Goal: Task Accomplishment & Management: Complete application form

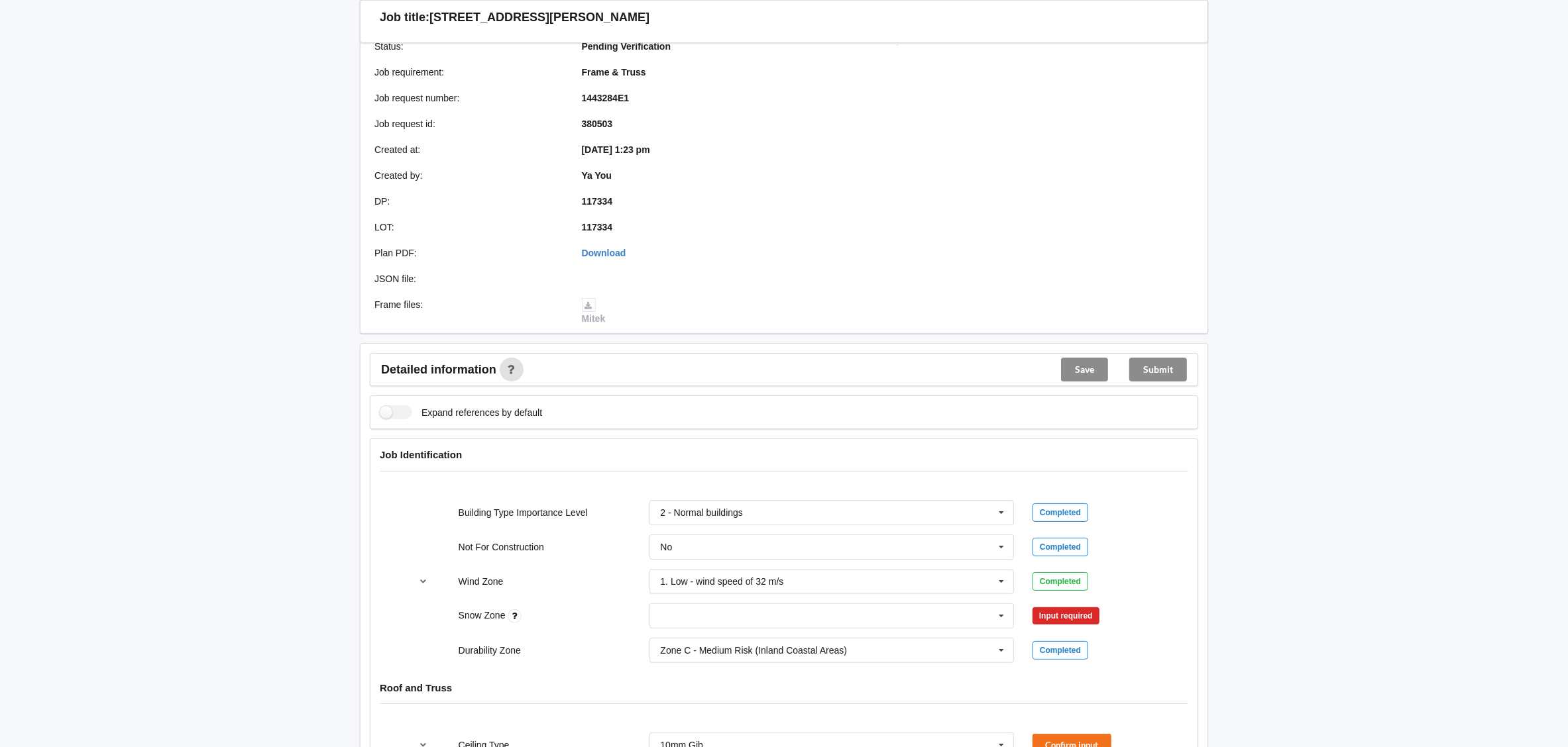
scroll to position [199, 0]
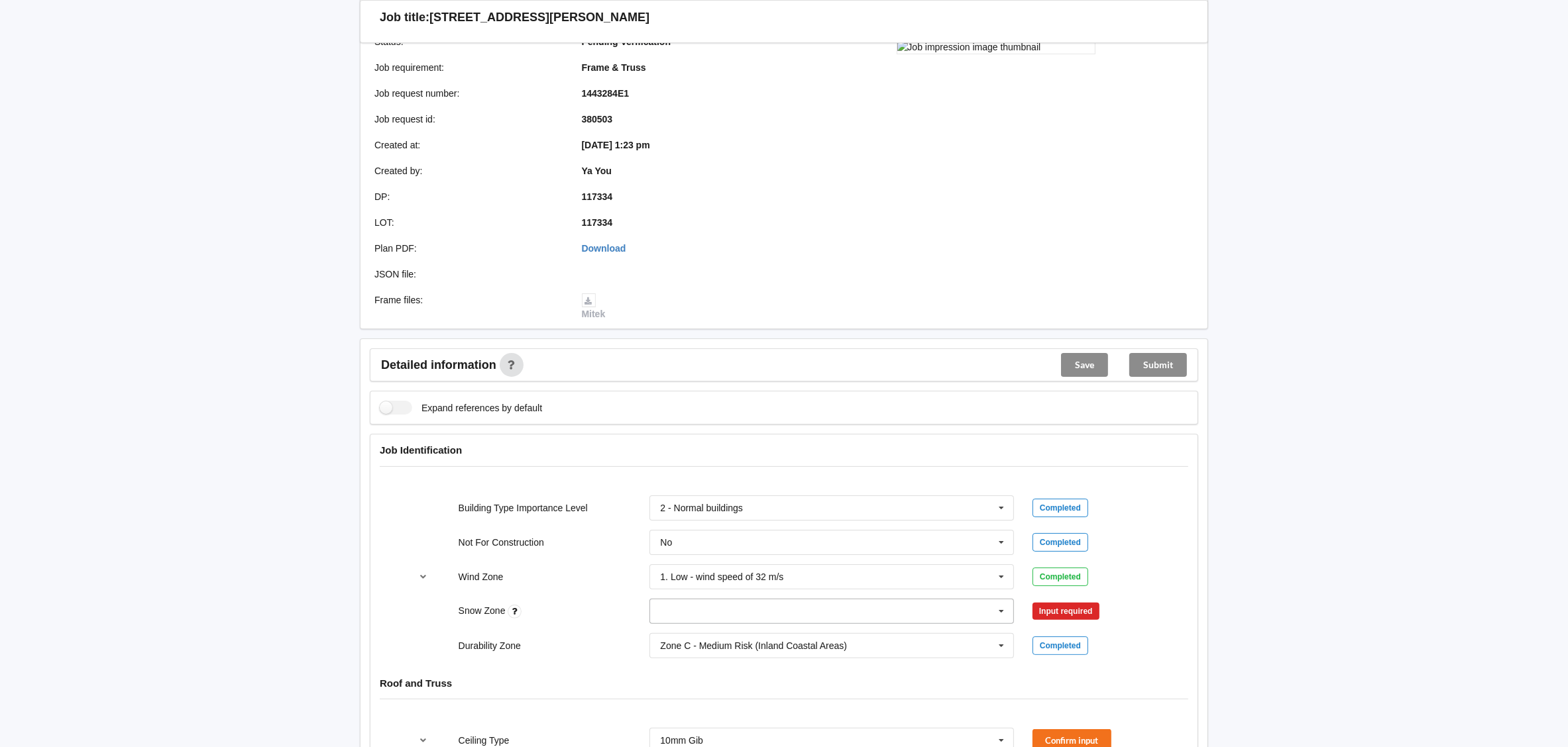
click at [895, 623] on input "text" at bounding box center [832, 611] width 363 height 24
click at [719, 432] on div "N0" at bounding box center [831, 440] width 363 height 25
click at [1067, 613] on button "Confirm input" at bounding box center [1071, 611] width 78 height 22
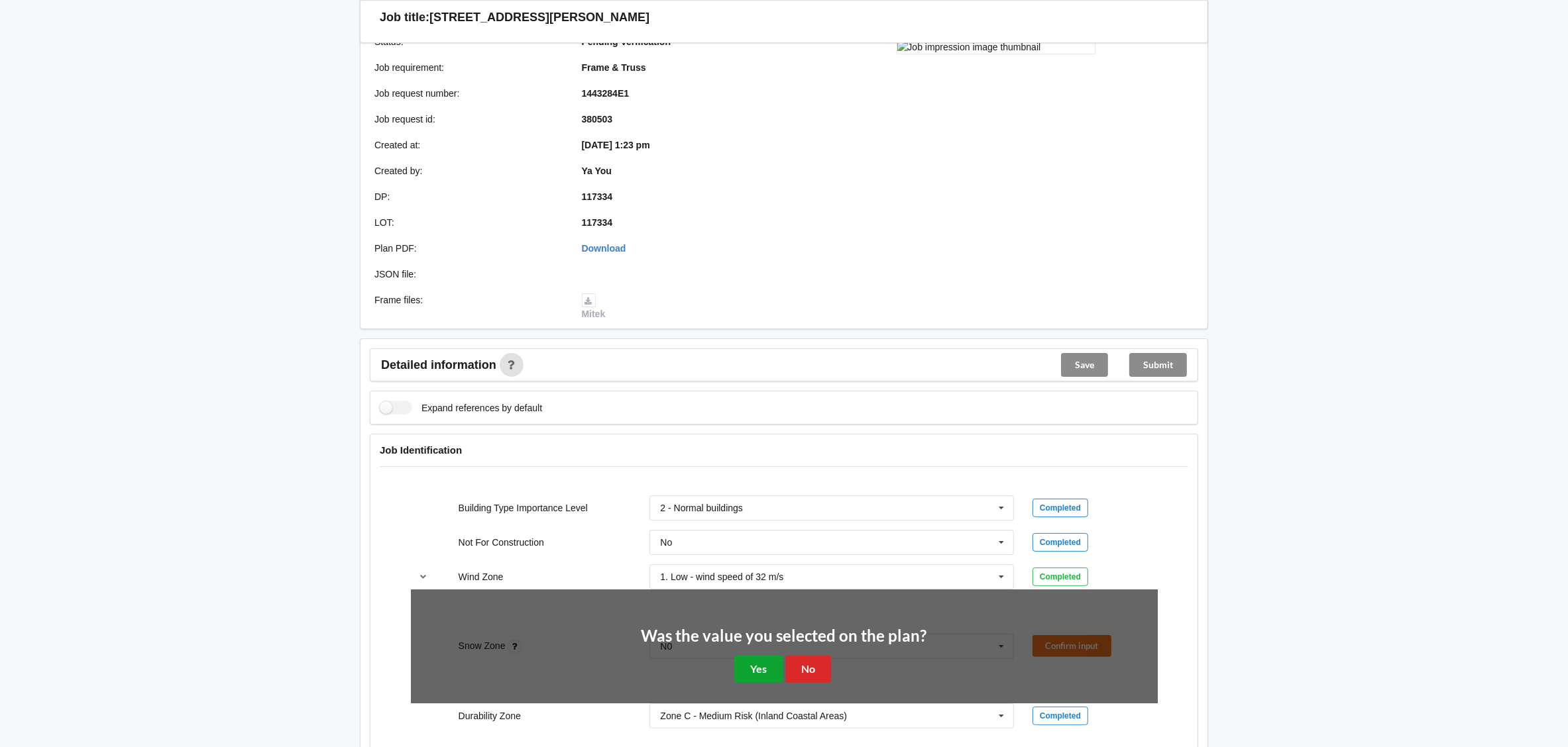
click at [763, 669] on button "Yes" at bounding box center [758, 669] width 48 height 27
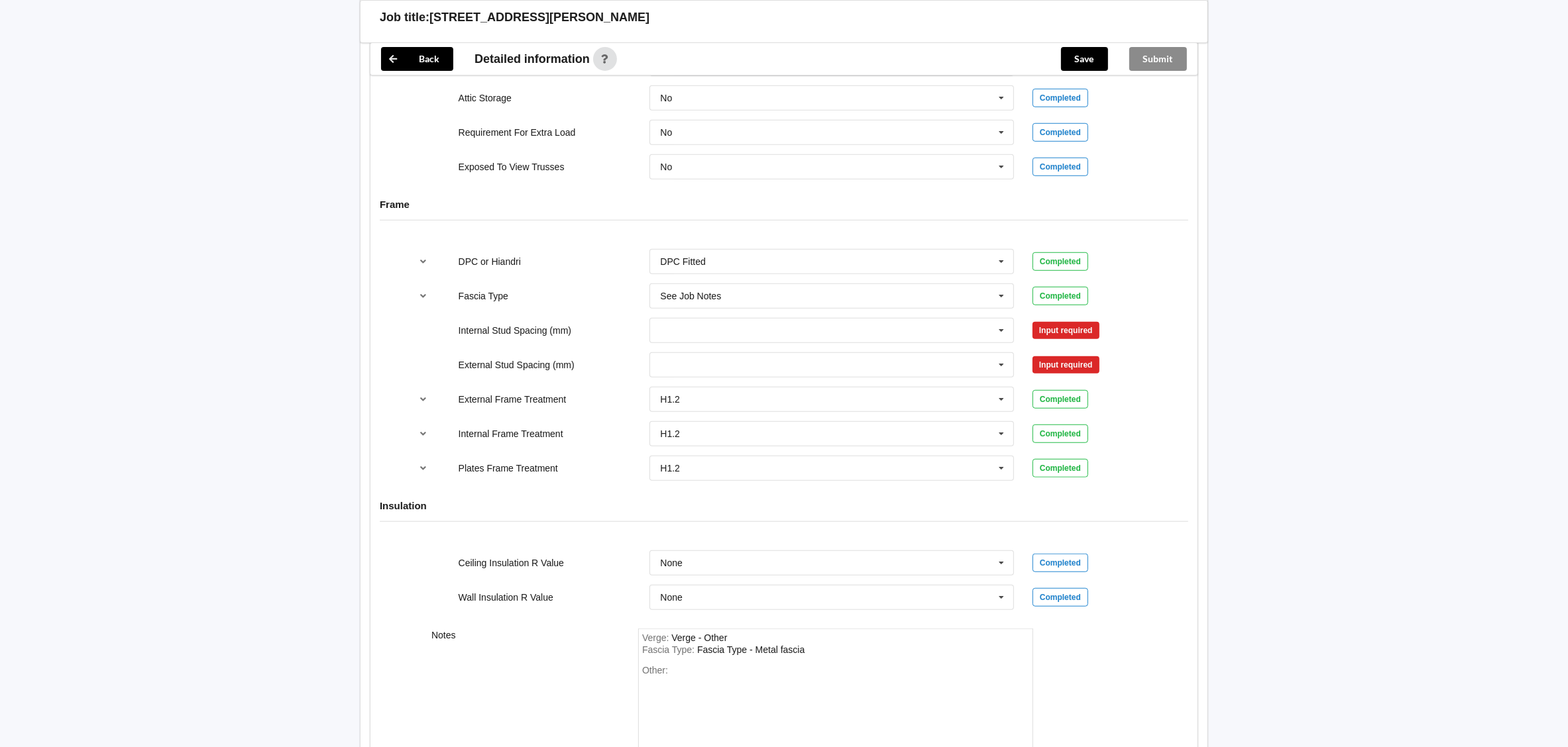
scroll to position [1291, 0]
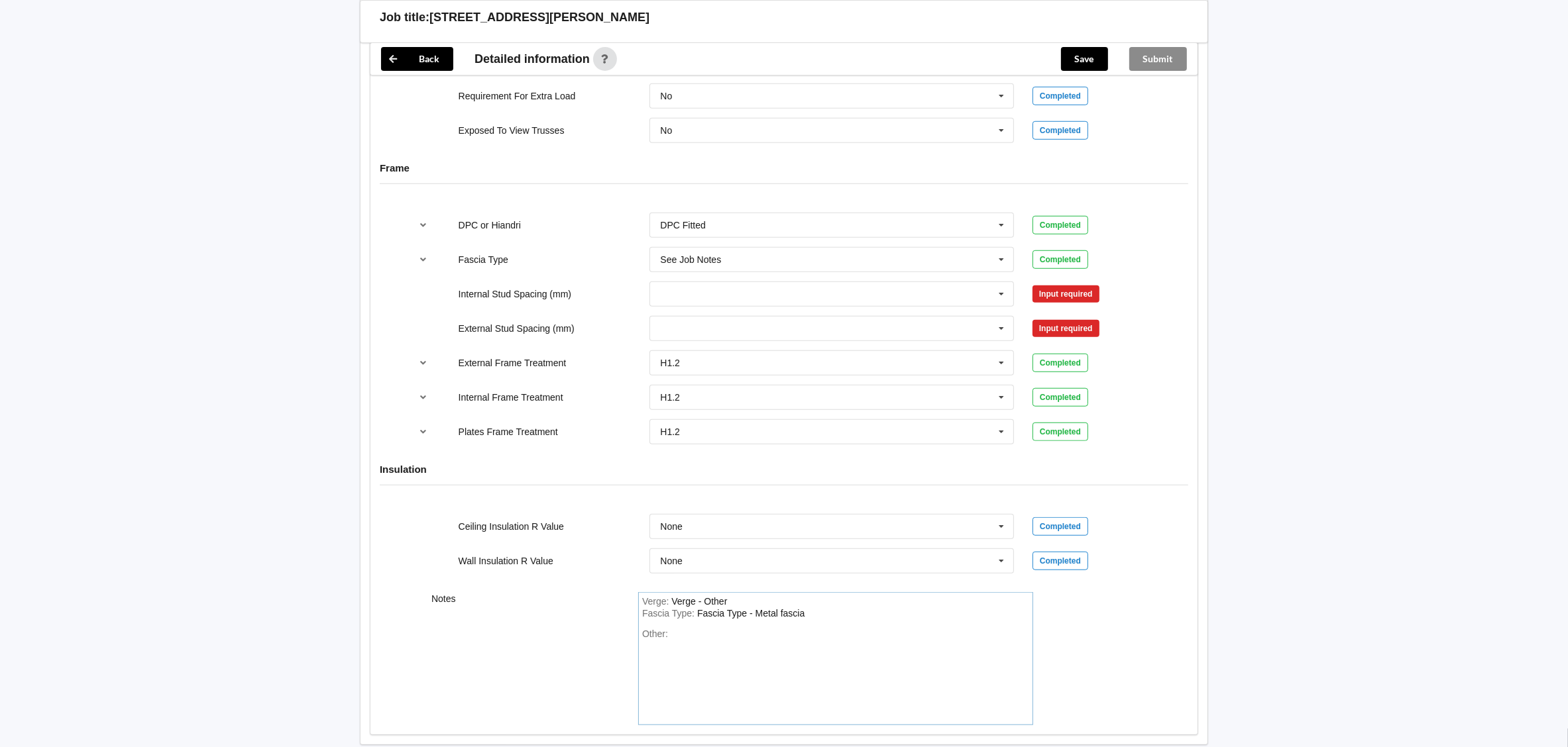
click at [698, 644] on div "Other:" at bounding box center [835, 675] width 387 height 92
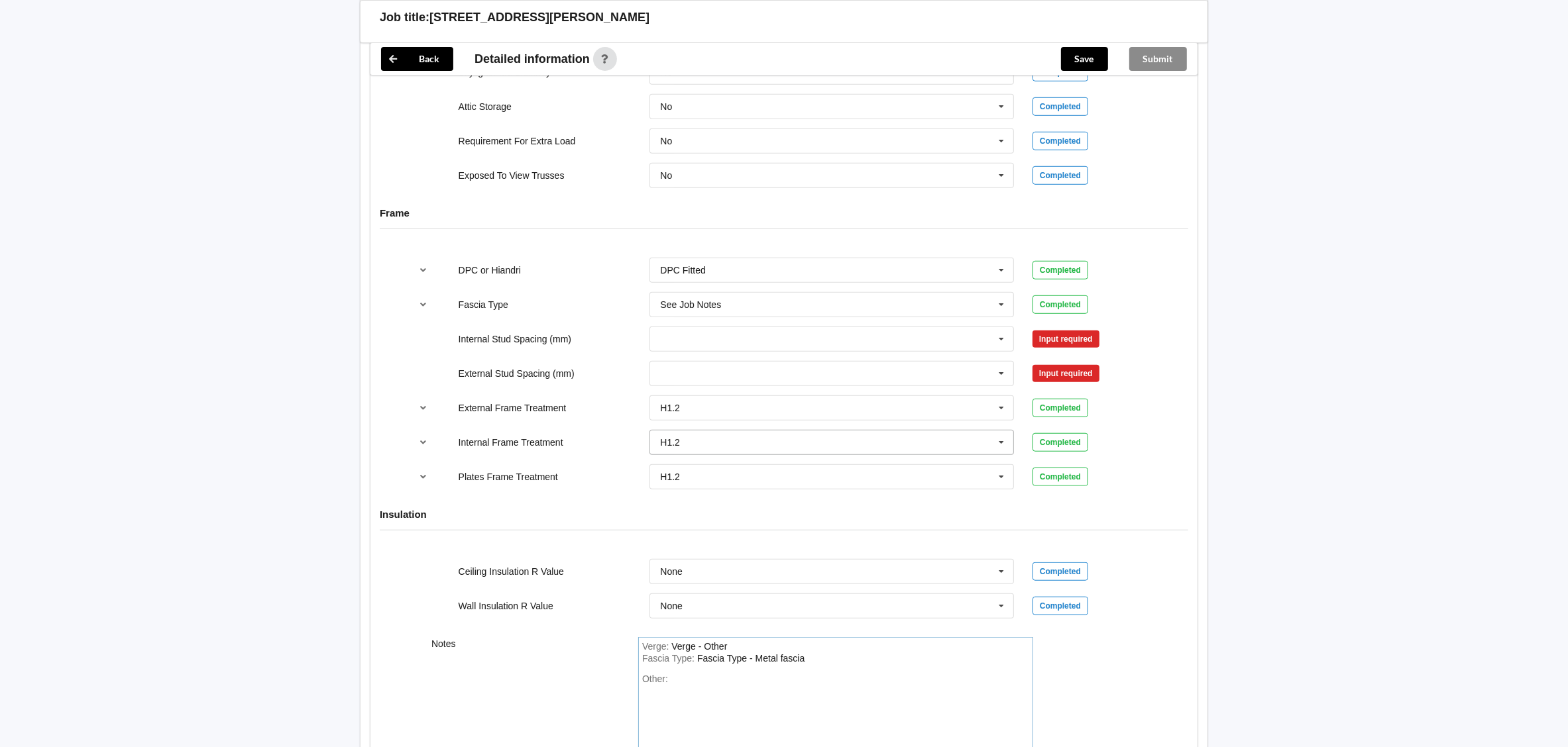
scroll to position [1376, 0]
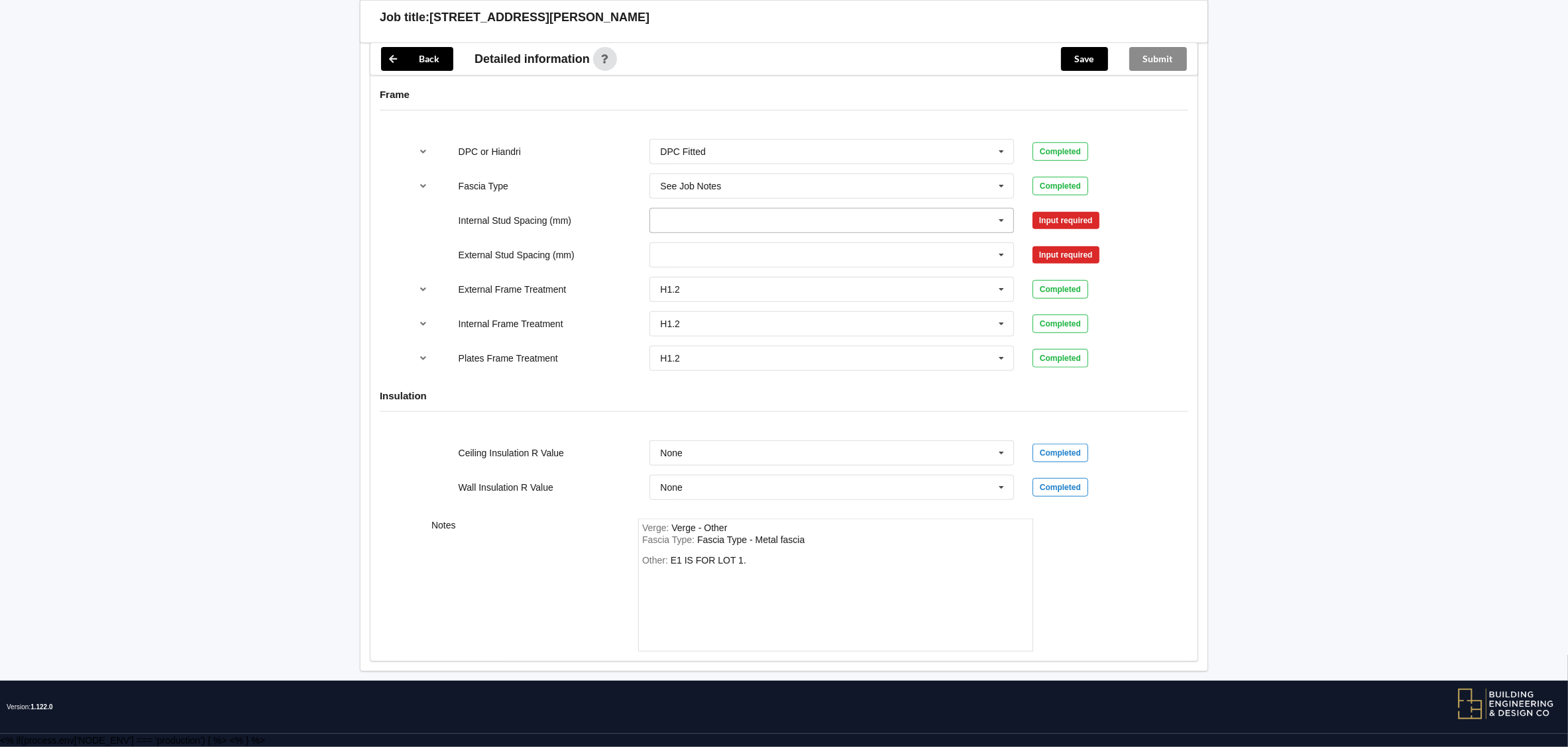
click at [1006, 223] on icon at bounding box center [1001, 221] width 20 height 25
click at [774, 367] on span "Multiple Values – See As Per Plan" at bounding box center [730, 367] width 139 height 10
click at [956, 252] on input "text" at bounding box center [832, 255] width 363 height 24
click at [822, 417] on div "Multiple Values – See As Per Plan" at bounding box center [831, 426] width 363 height 25
click at [1052, 216] on button "Confirm input" at bounding box center [1071, 221] width 78 height 22
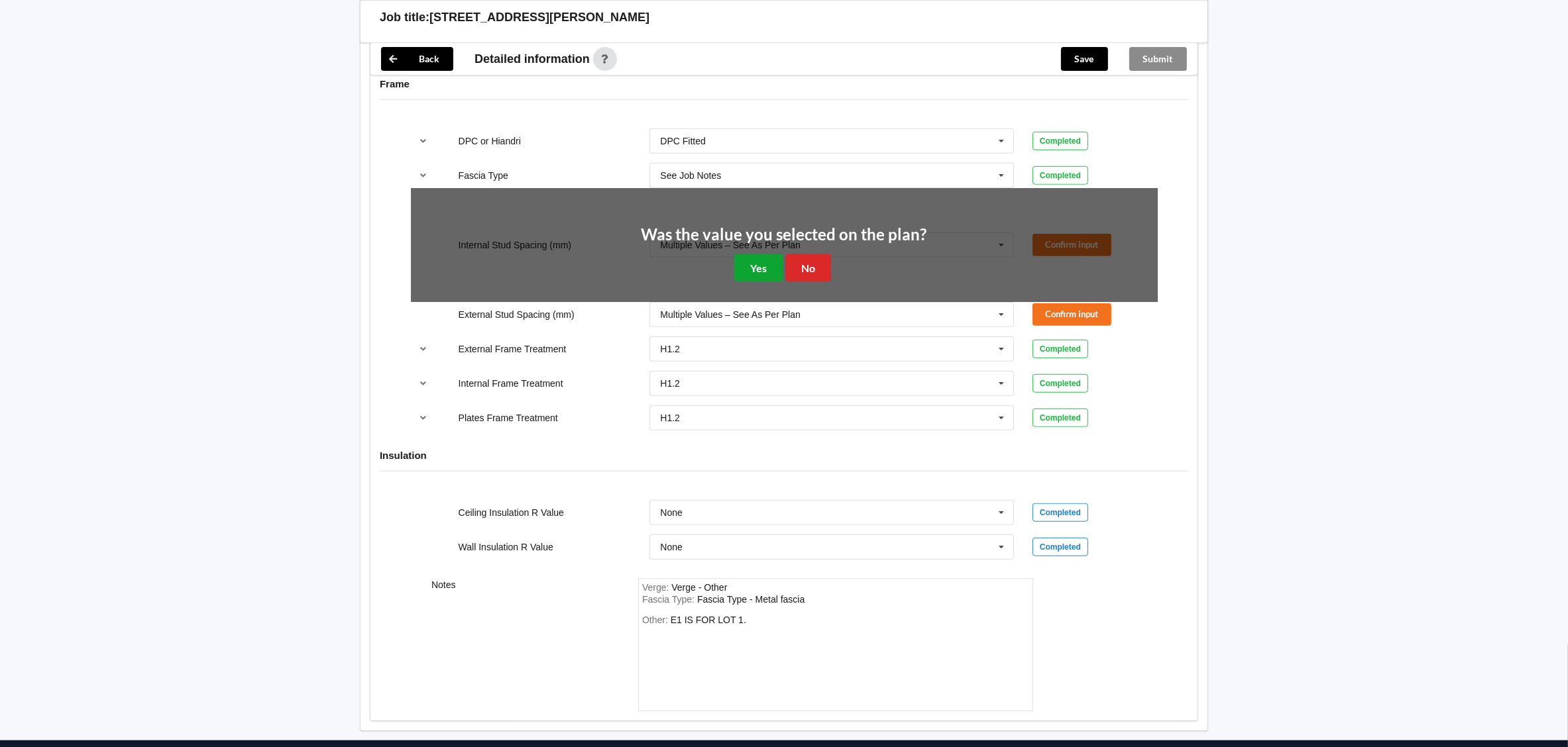
click at [753, 269] on button "Yes" at bounding box center [758, 268] width 48 height 27
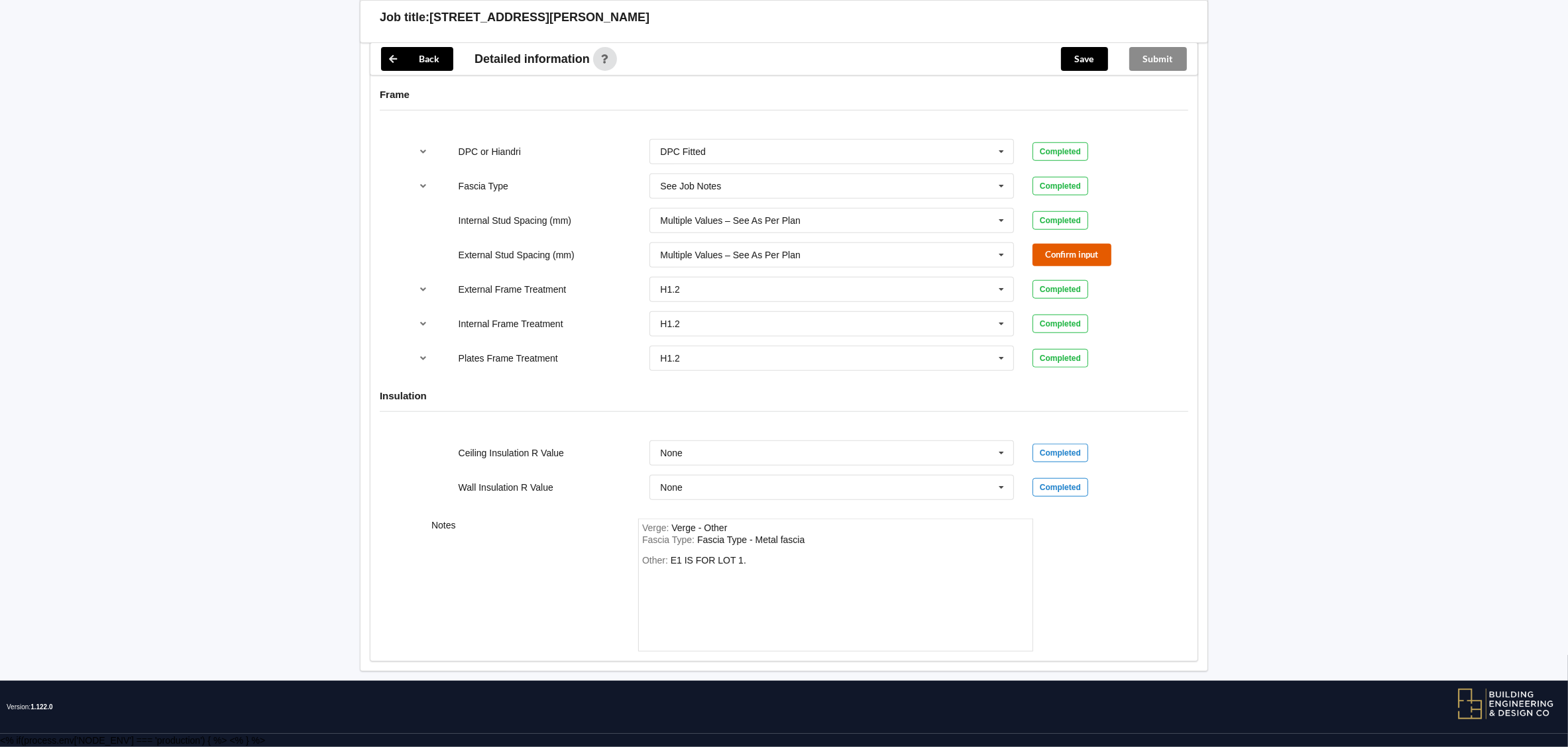
click at [1061, 252] on button "Confirm input" at bounding box center [1071, 255] width 78 height 22
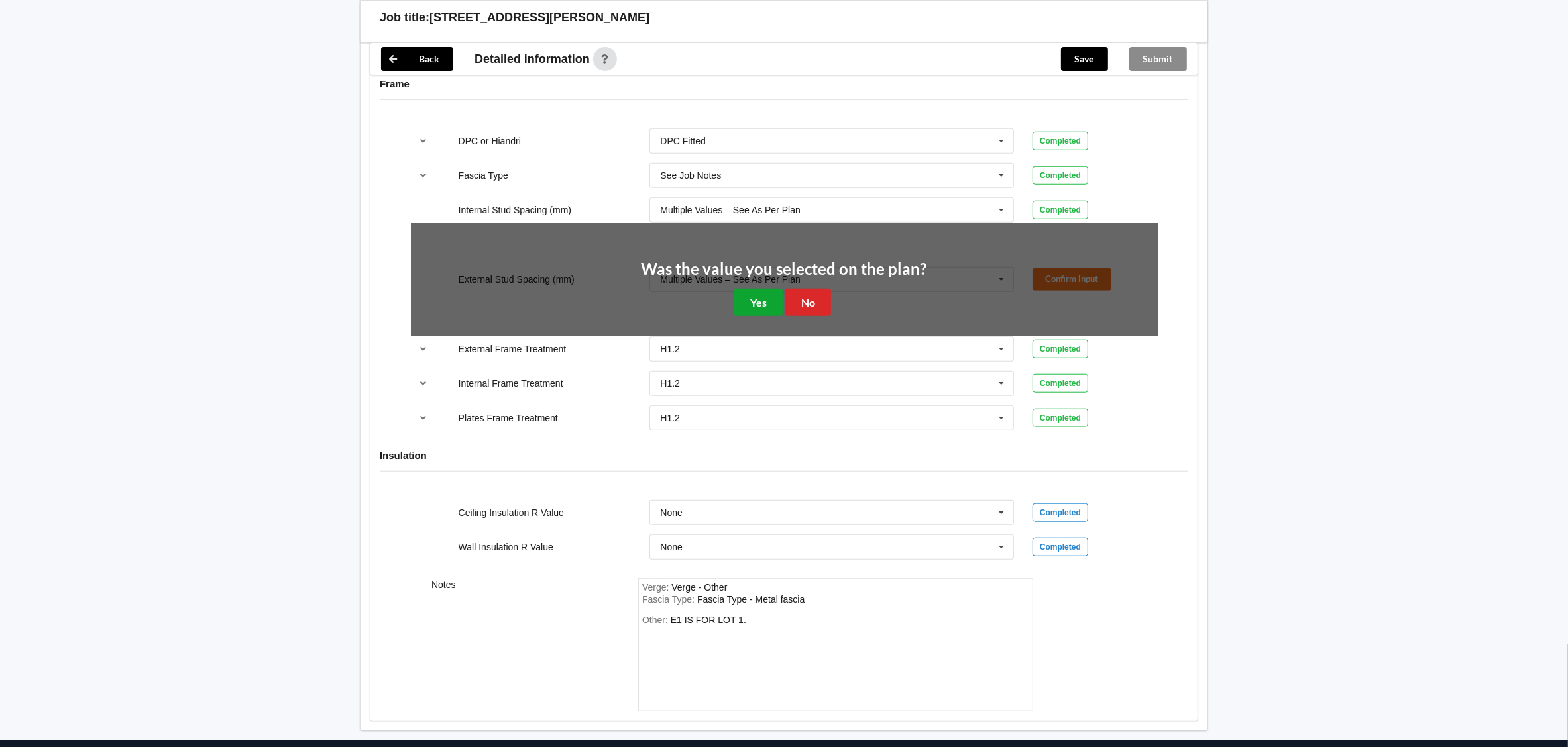
click at [740, 303] on button "Yes" at bounding box center [758, 302] width 48 height 27
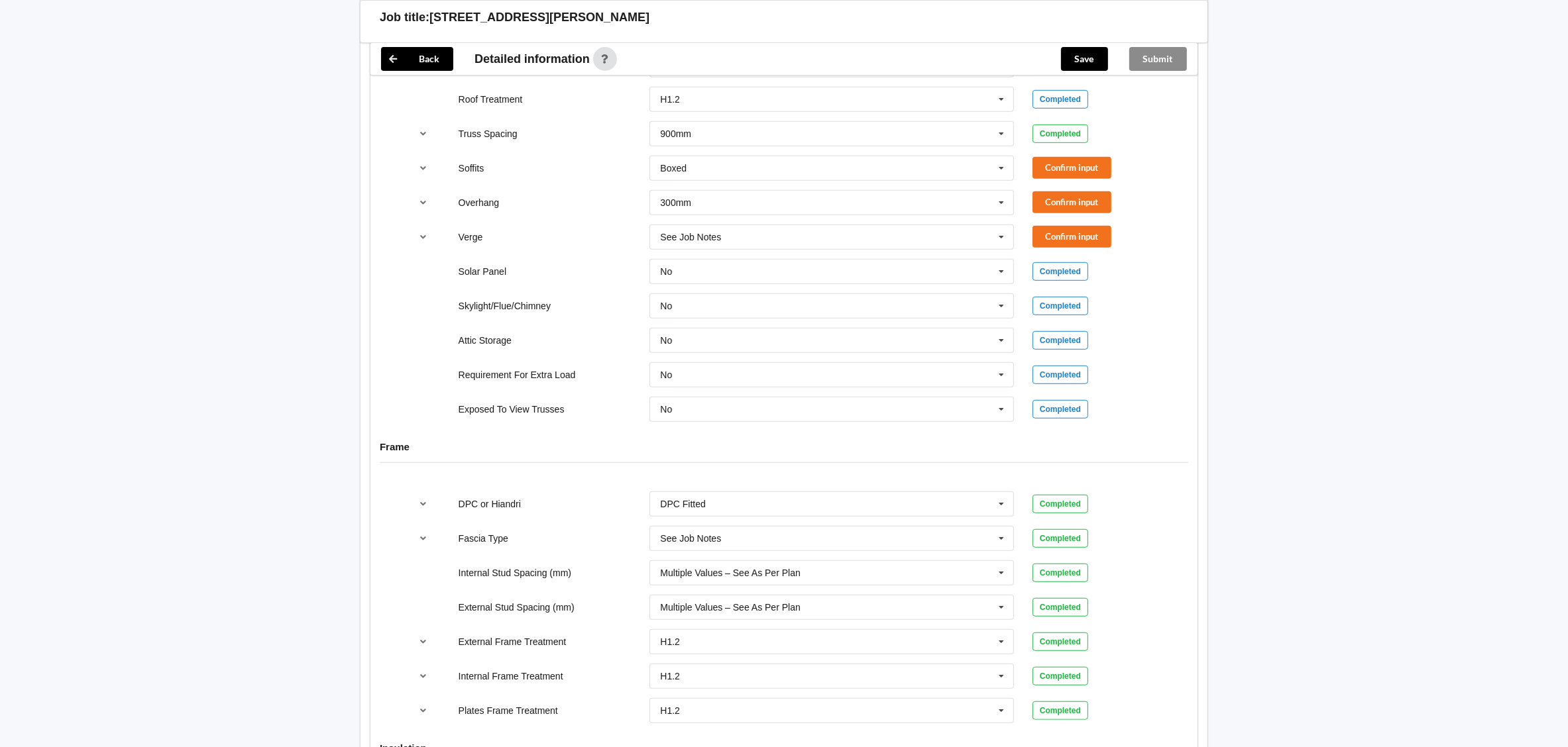
scroll to position [978, 0]
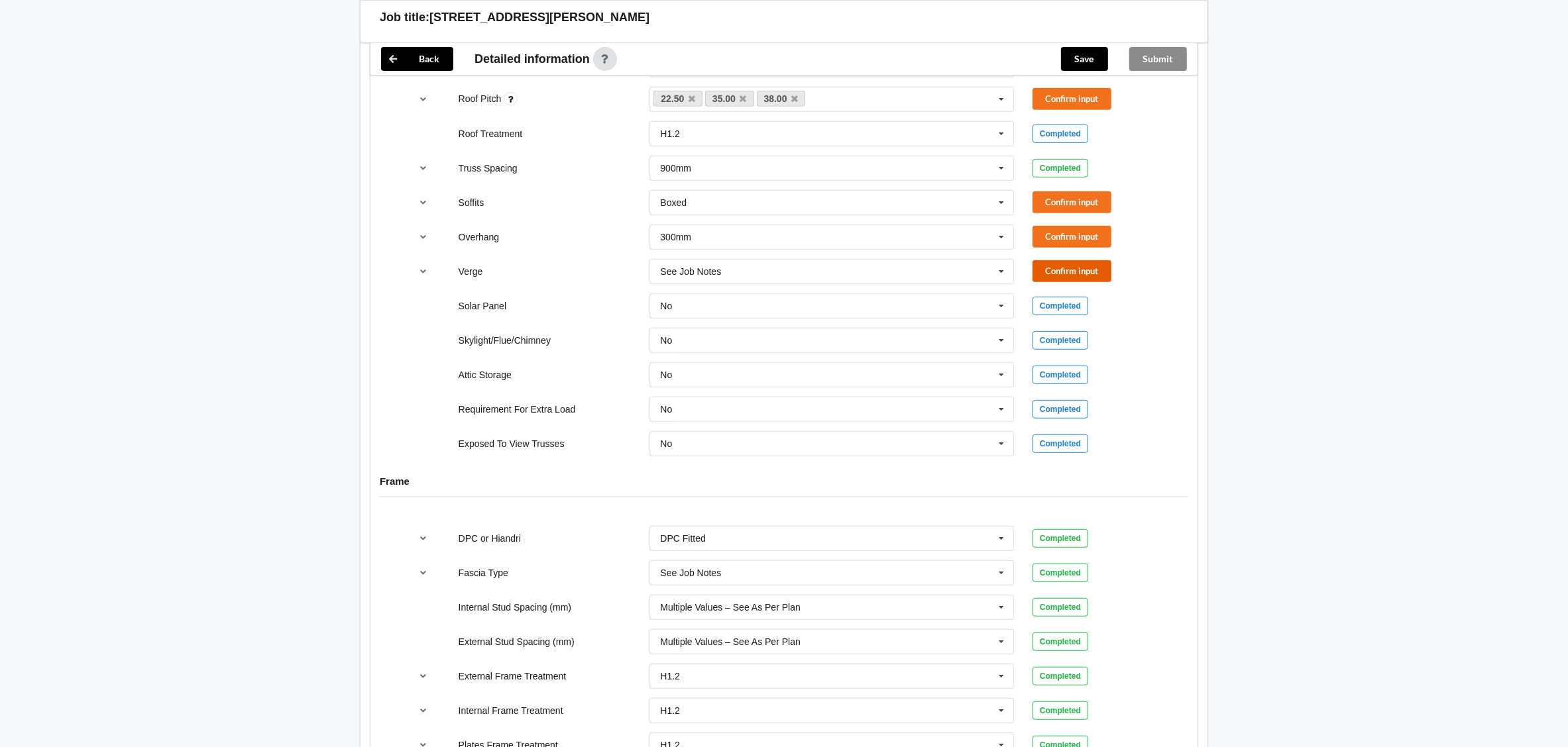
click at [1073, 283] on button "Confirm input" at bounding box center [1071, 271] width 78 height 22
click at [1051, 247] on button "Confirm input" at bounding box center [1071, 237] width 78 height 22
click at [1058, 213] on button "Confirm input" at bounding box center [1071, 202] width 78 height 22
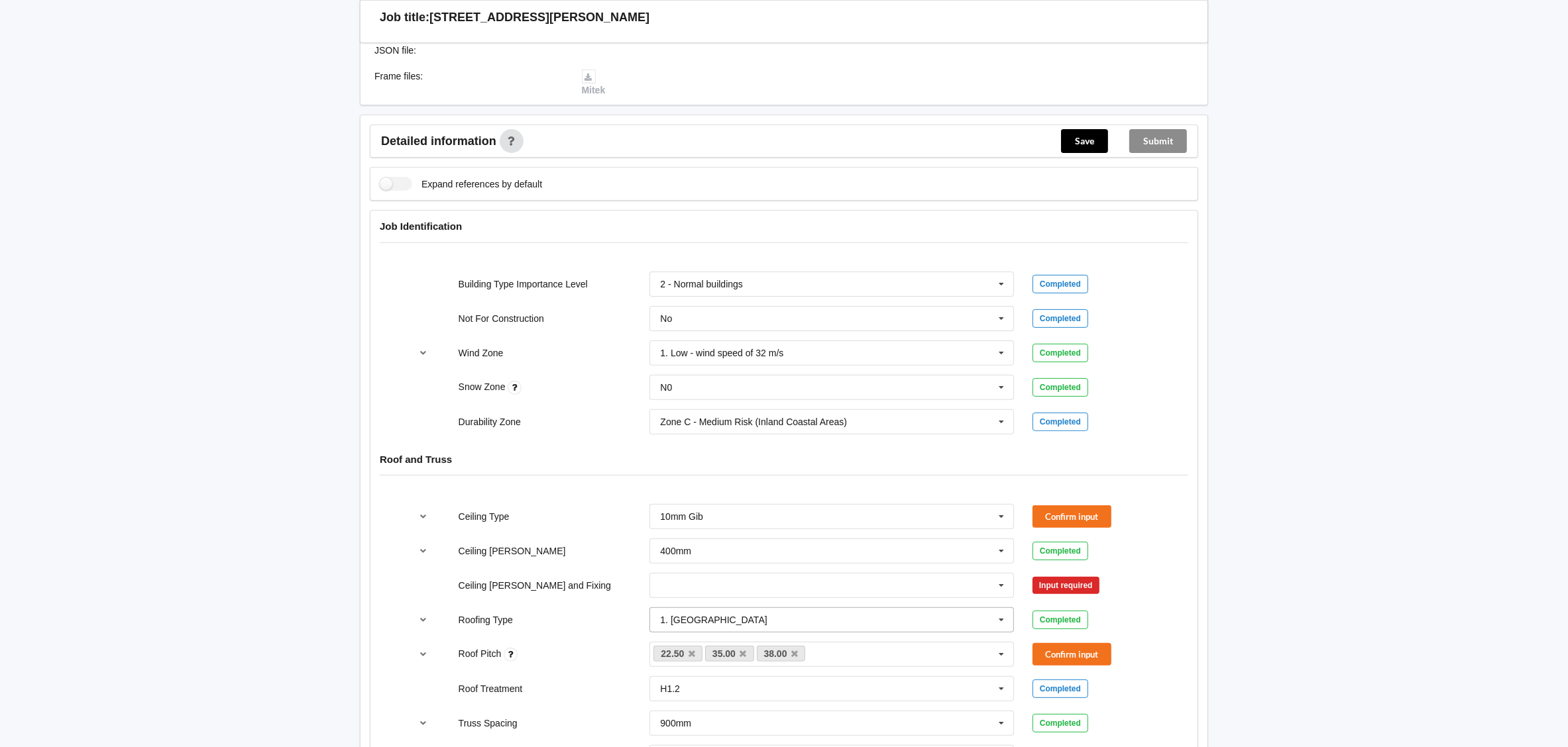
scroll to position [381, 0]
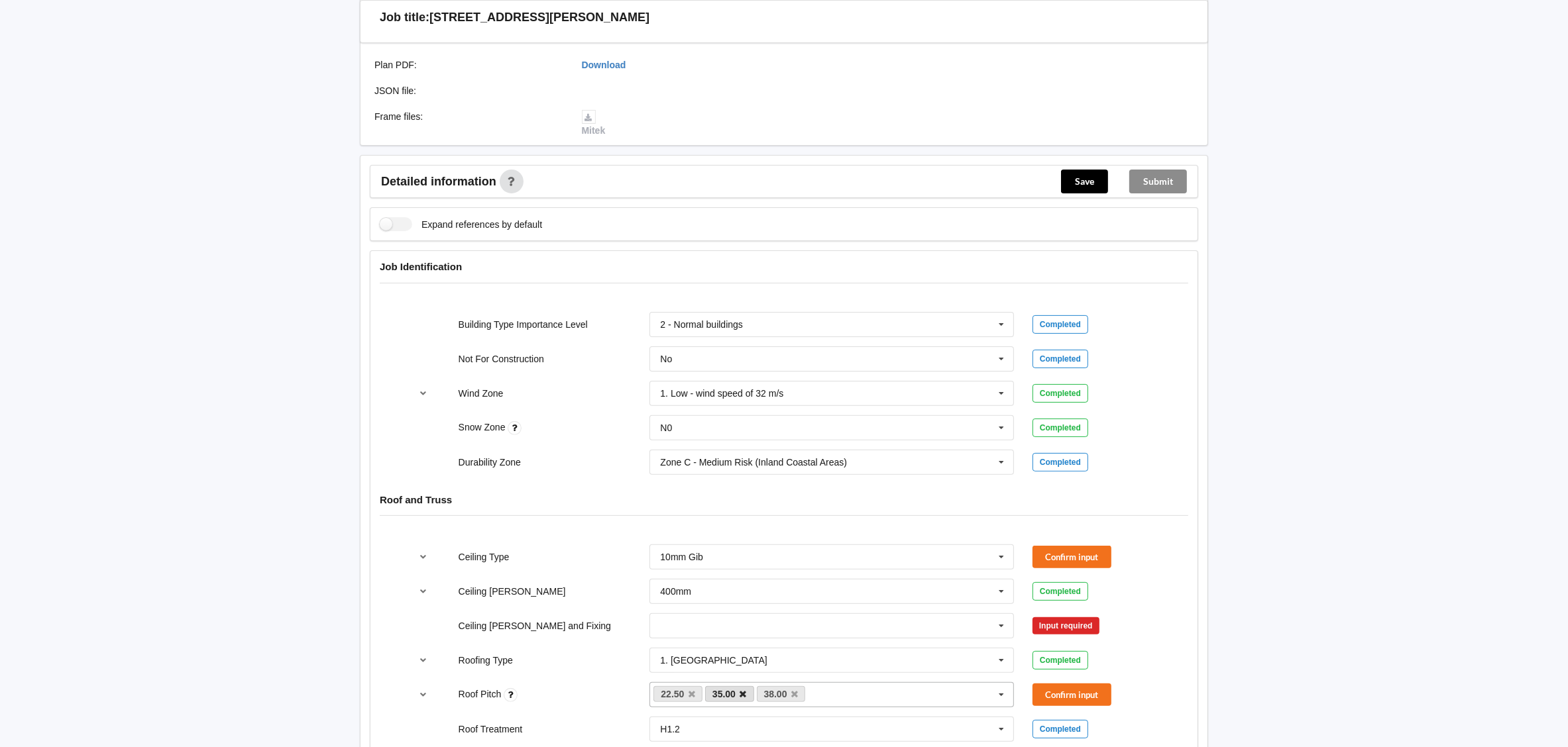
click at [743, 697] on icon at bounding box center [742, 694] width 6 height 8
click at [1062, 704] on button "Confirm input" at bounding box center [1071, 694] width 78 height 22
click at [694, 627] on input "text" at bounding box center [832, 626] width 363 height 24
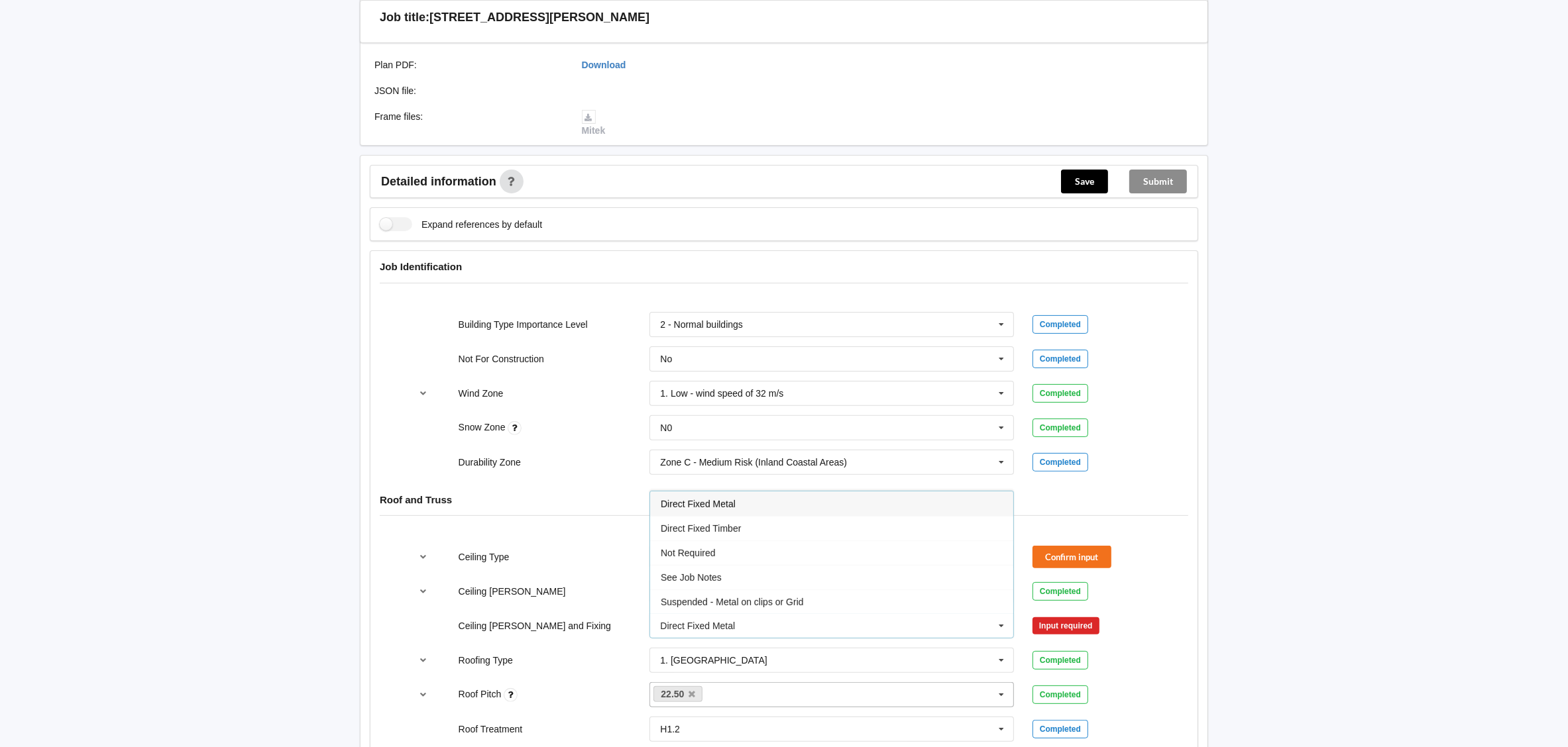
drag, startPoint x: 782, startPoint y: 532, endPoint x: 838, endPoint y: 546, distance: 57.7
click at [782, 532] on div "Direct Fixed Timber" at bounding box center [831, 528] width 363 height 25
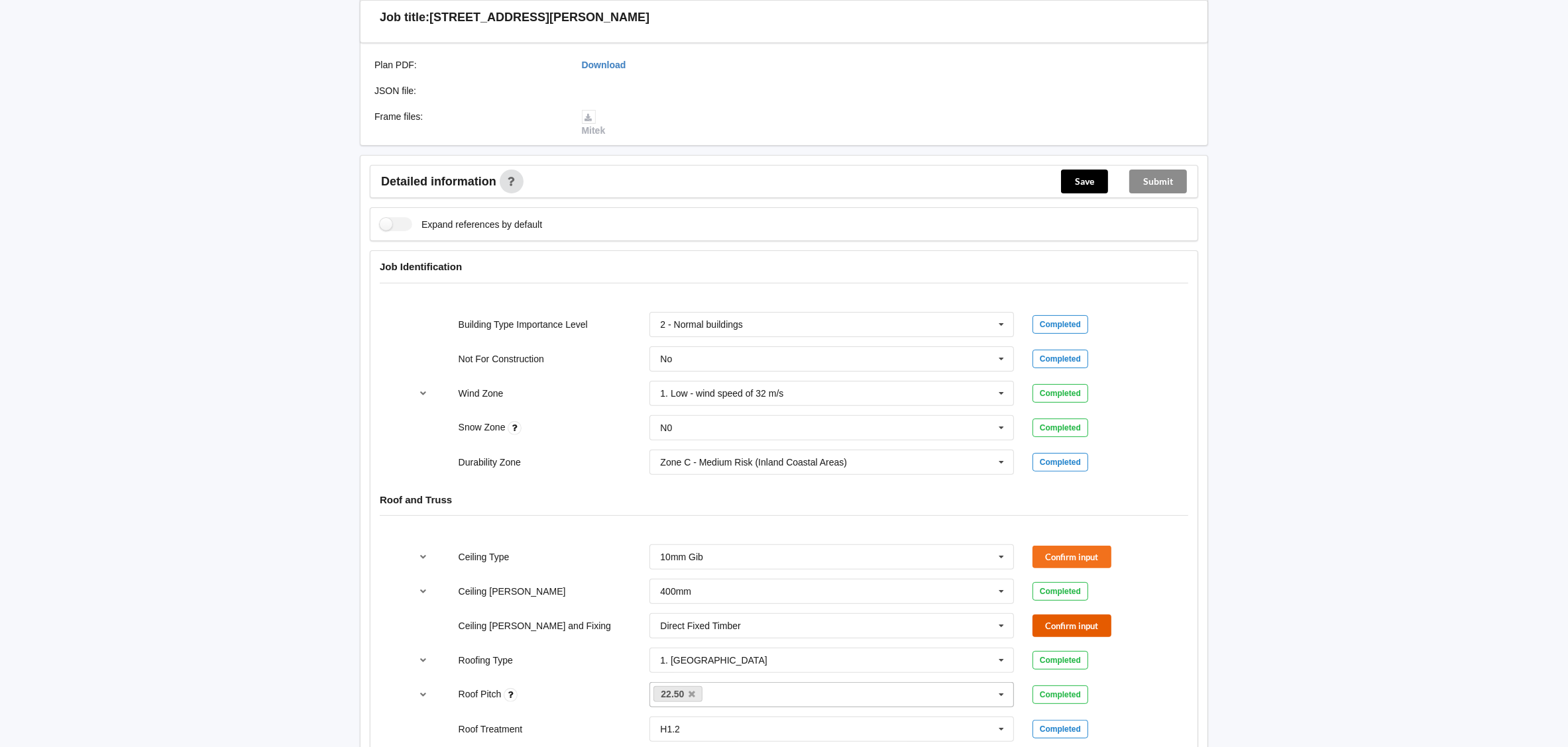
click at [1071, 634] on button "Confirm input" at bounding box center [1071, 626] width 78 height 22
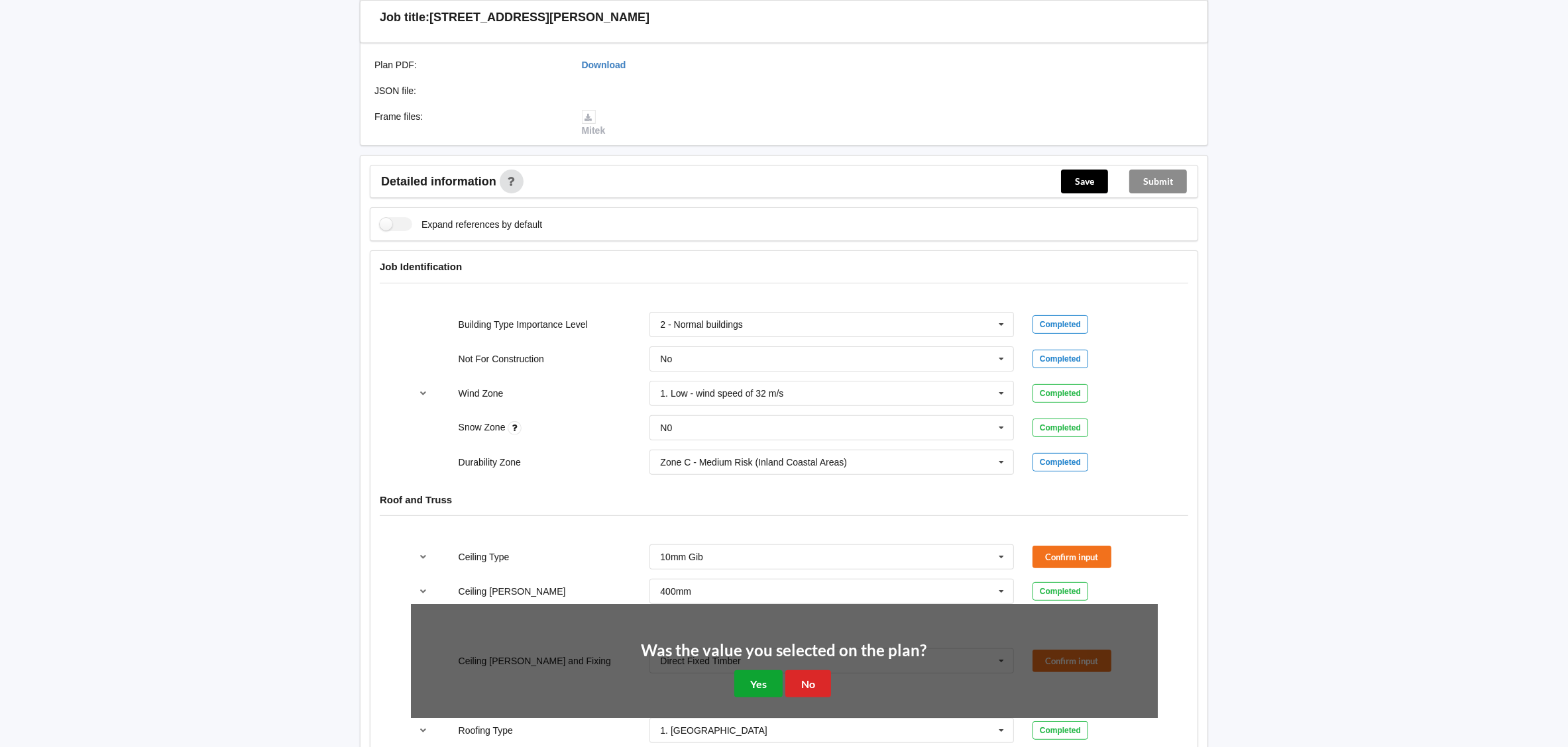
click at [742, 686] on button "Yes" at bounding box center [758, 683] width 48 height 27
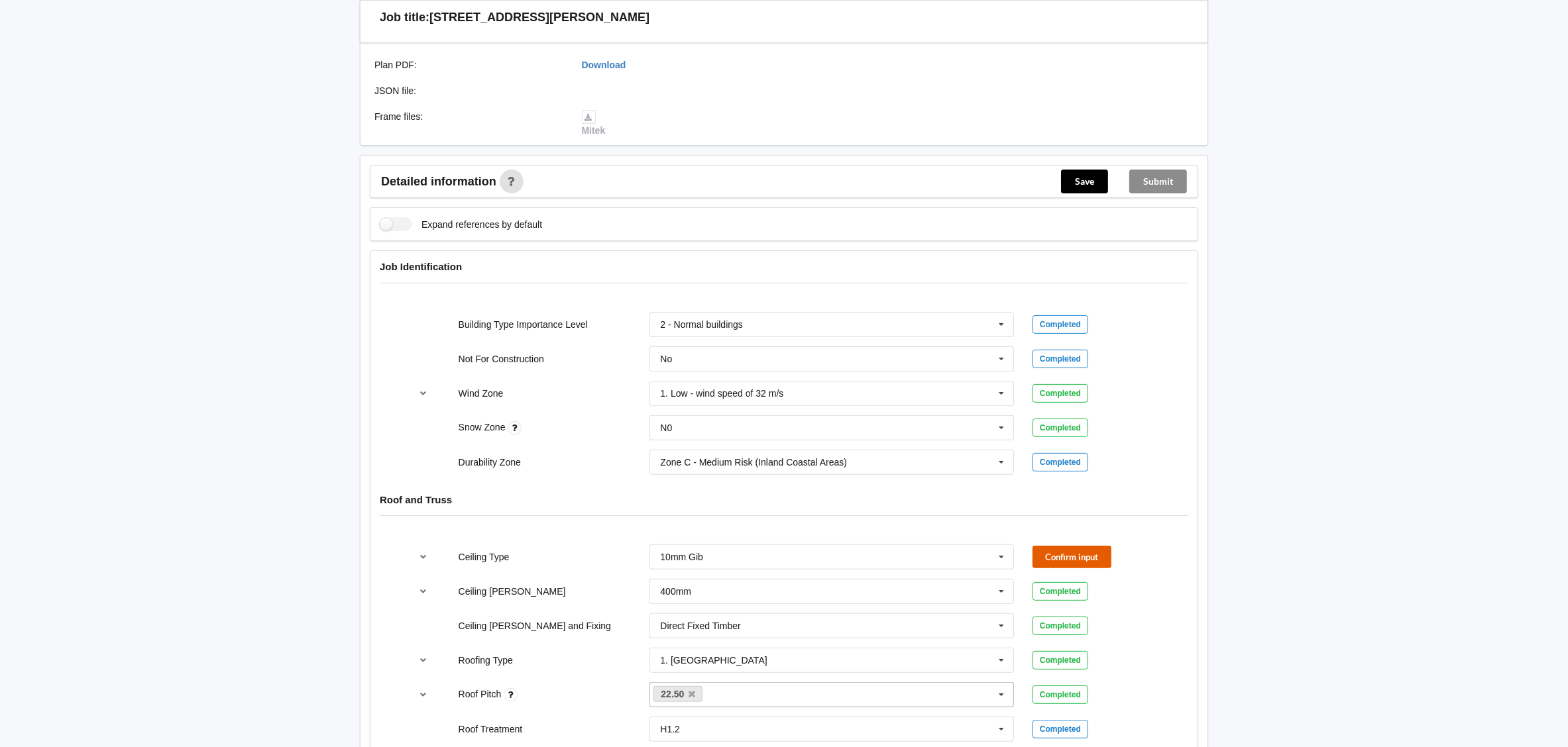
click at [1061, 558] on button "Confirm input" at bounding box center [1071, 557] width 78 height 22
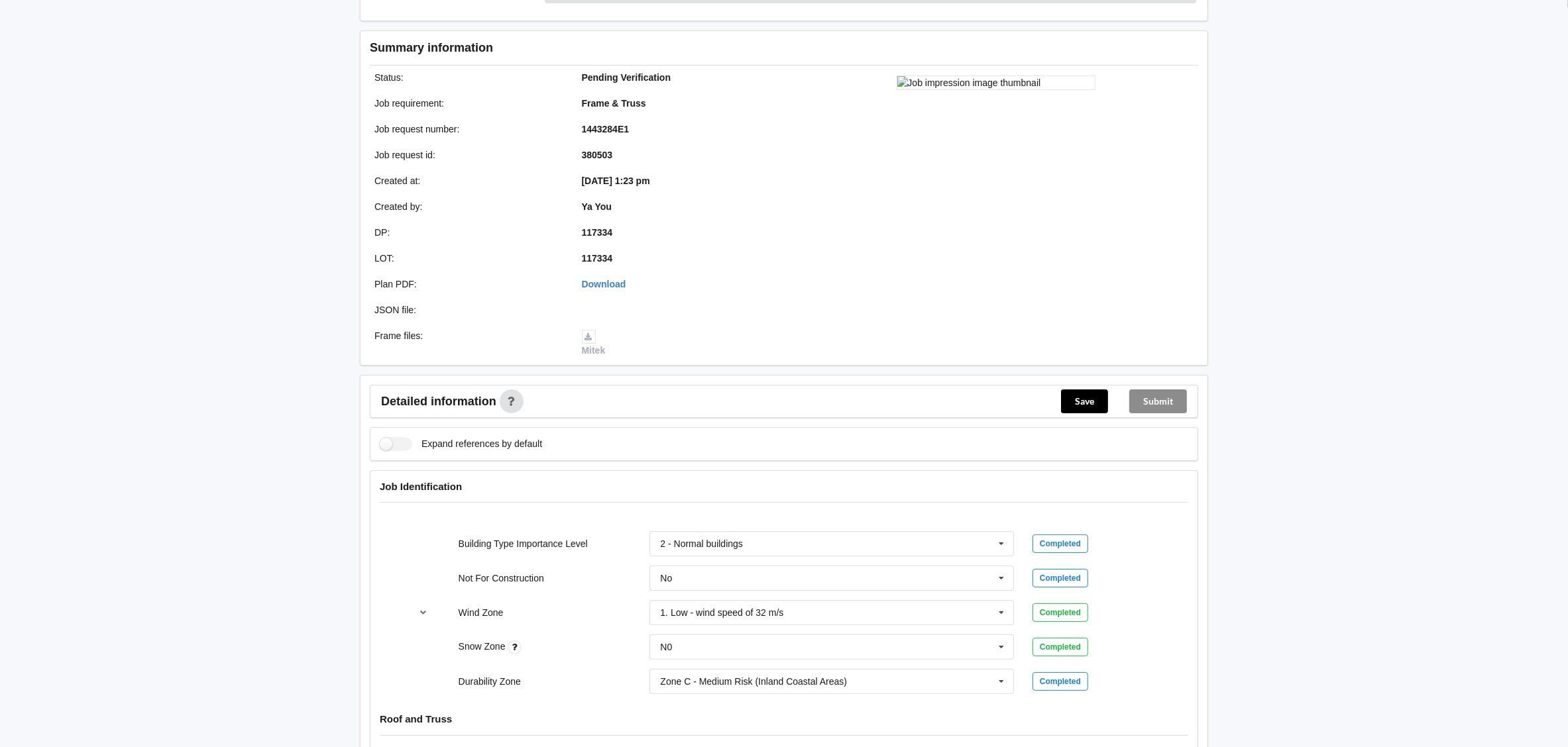
scroll to position [0, 0]
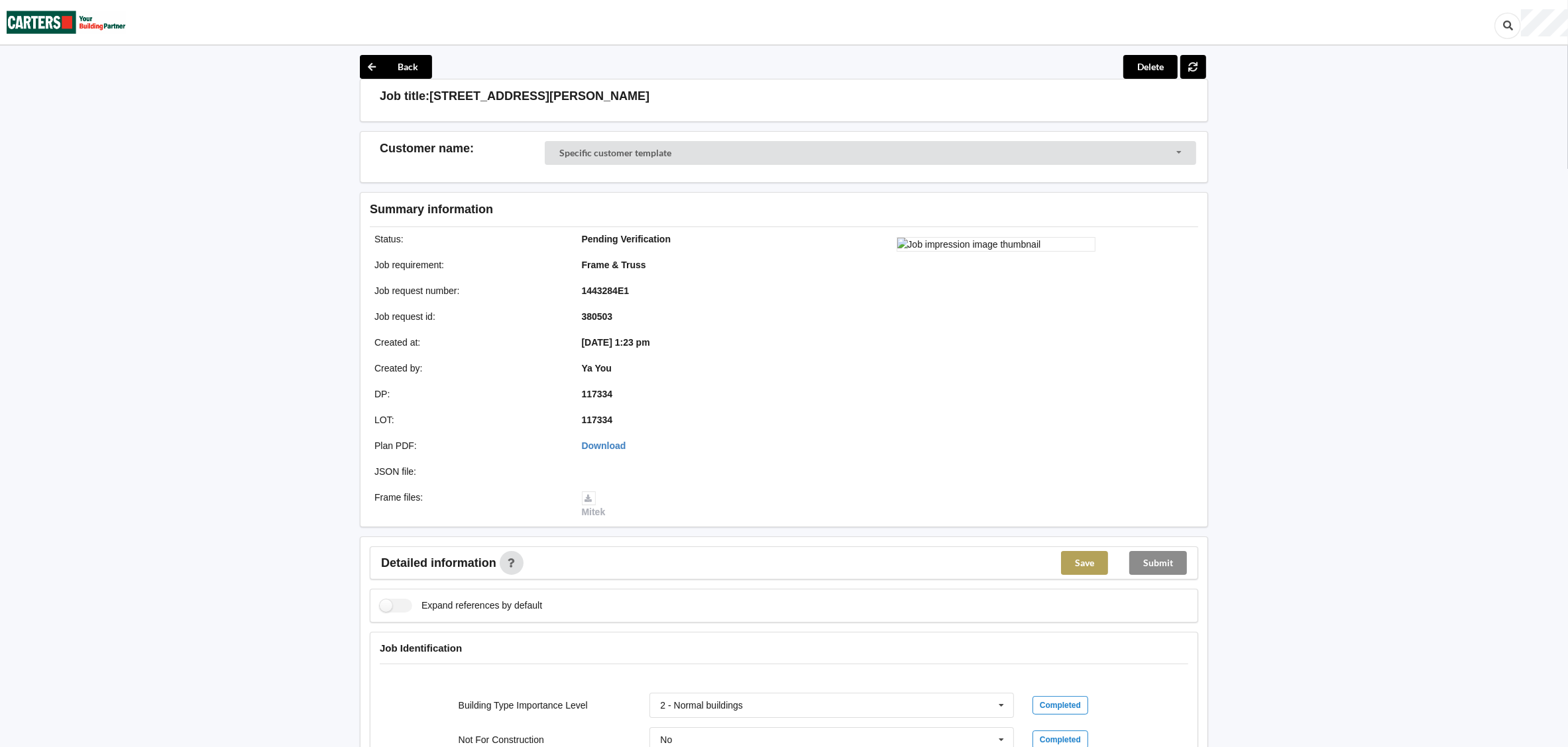
click at [1087, 565] on button "Save" at bounding box center [1084, 563] width 47 height 24
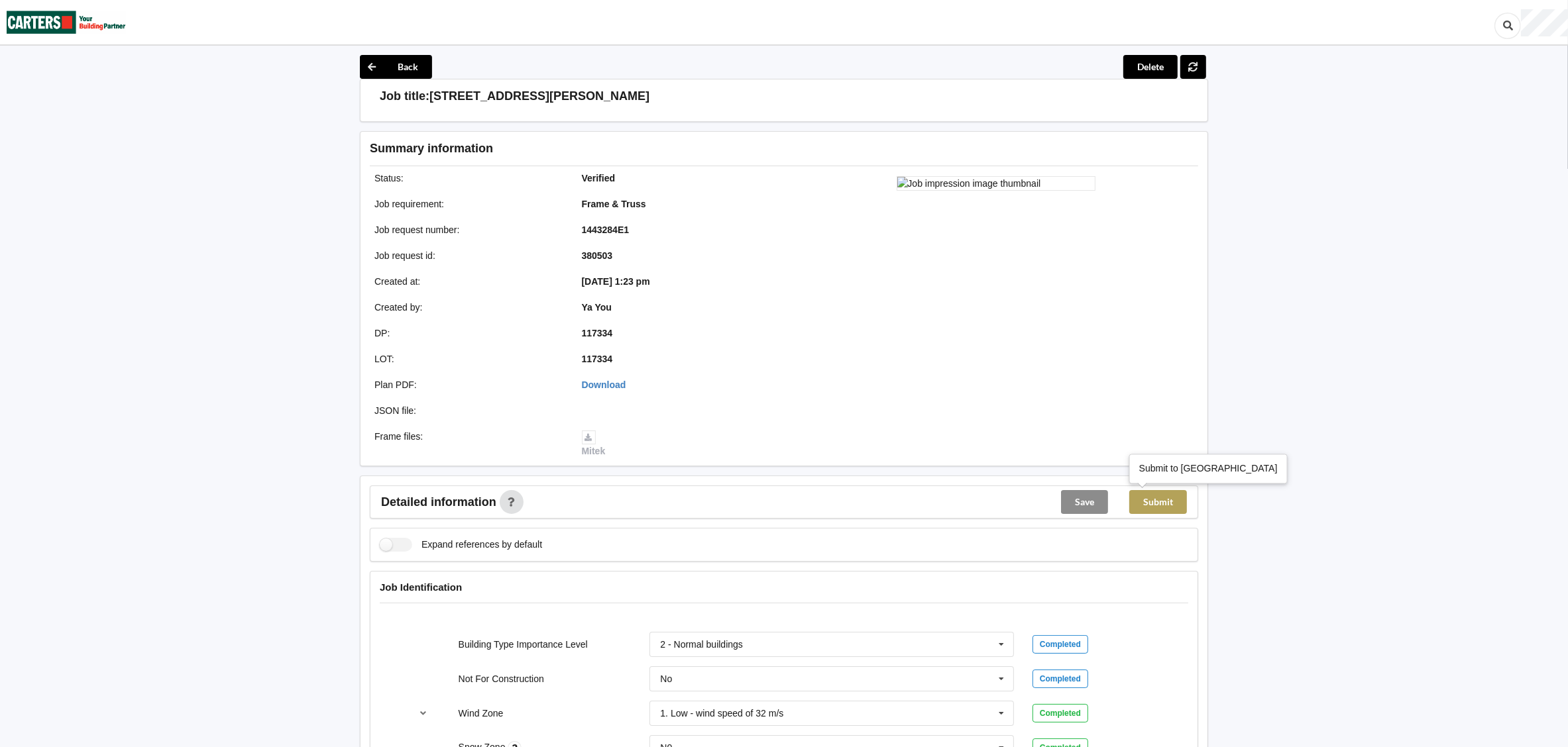
click at [1164, 499] on button "Submit" at bounding box center [1158, 502] width 57 height 24
